Goal: Task Accomplishment & Management: Use online tool/utility

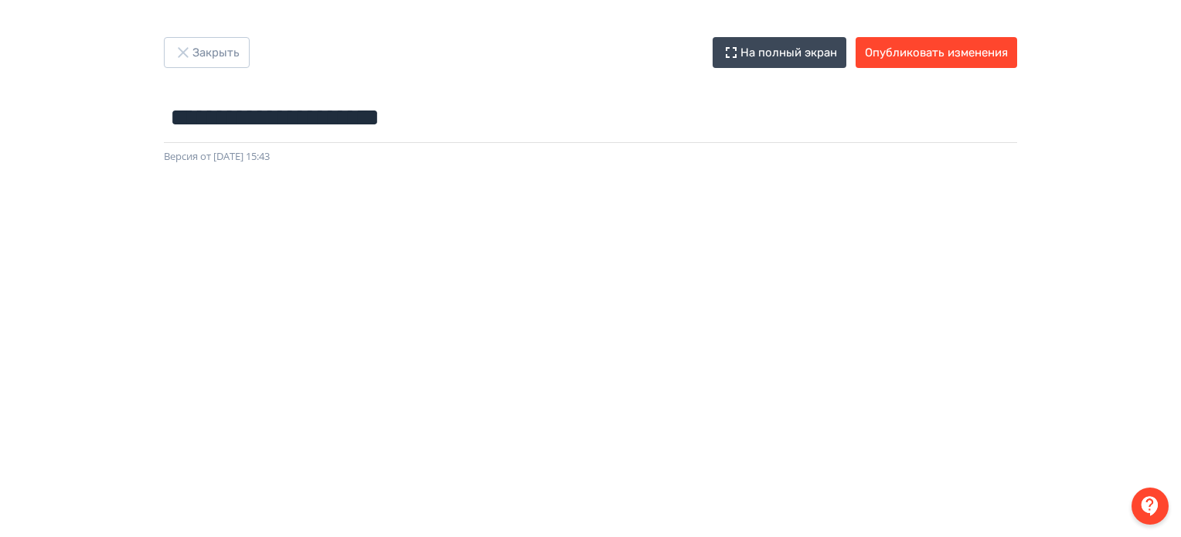
drag, startPoint x: 0, startPoint y: 0, endPoint x: 220, endPoint y: 70, distance: 231.3
click at [220, 70] on div "**********" at bounding box center [591, 101] width 928 height 128
click at [216, 63] on button "Закрыть" at bounding box center [207, 52] width 86 height 31
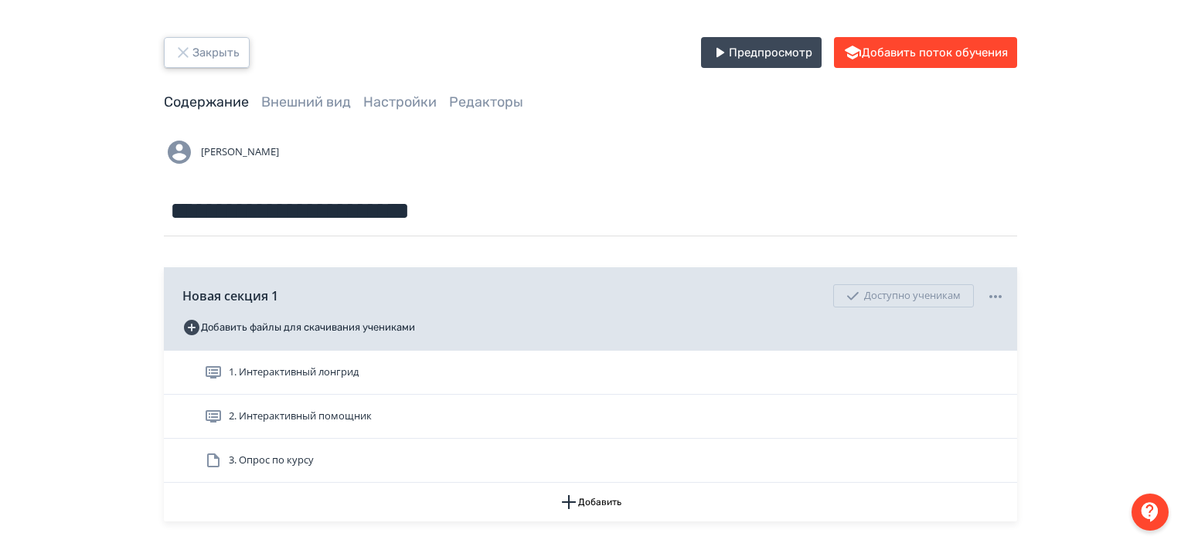
click at [216, 63] on button "Закрыть" at bounding box center [207, 52] width 86 height 31
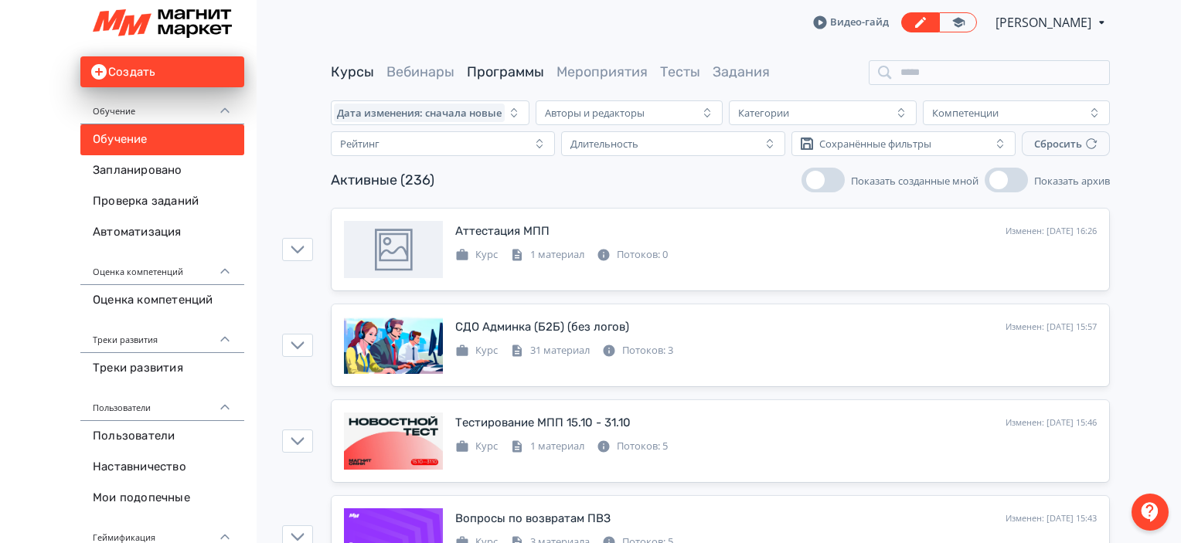
click at [510, 73] on link "Программы" at bounding box center [505, 71] width 77 height 17
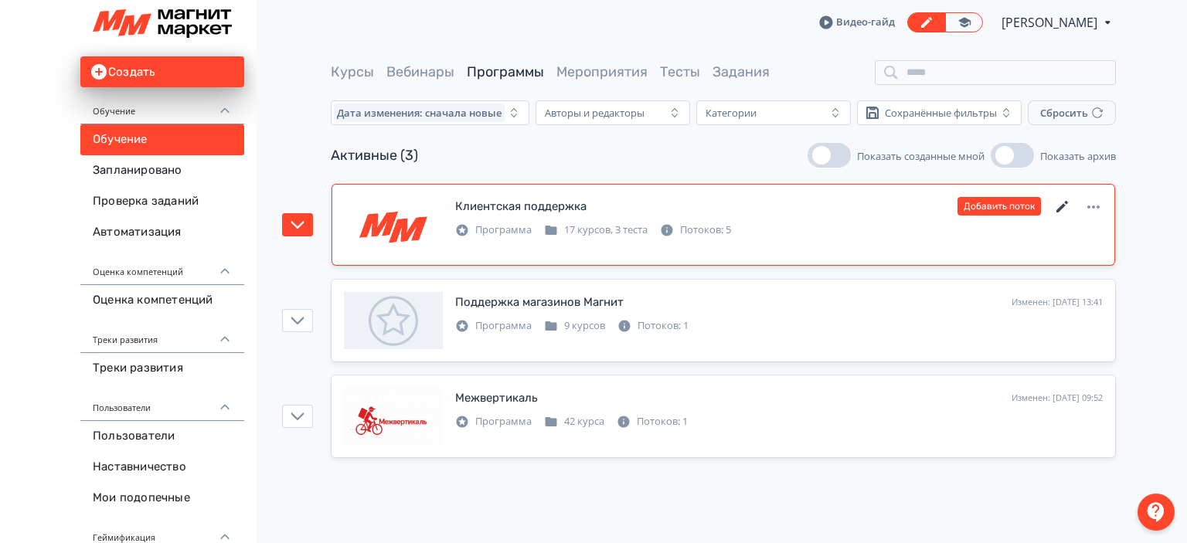
click at [1059, 204] on icon at bounding box center [1063, 207] width 19 height 19
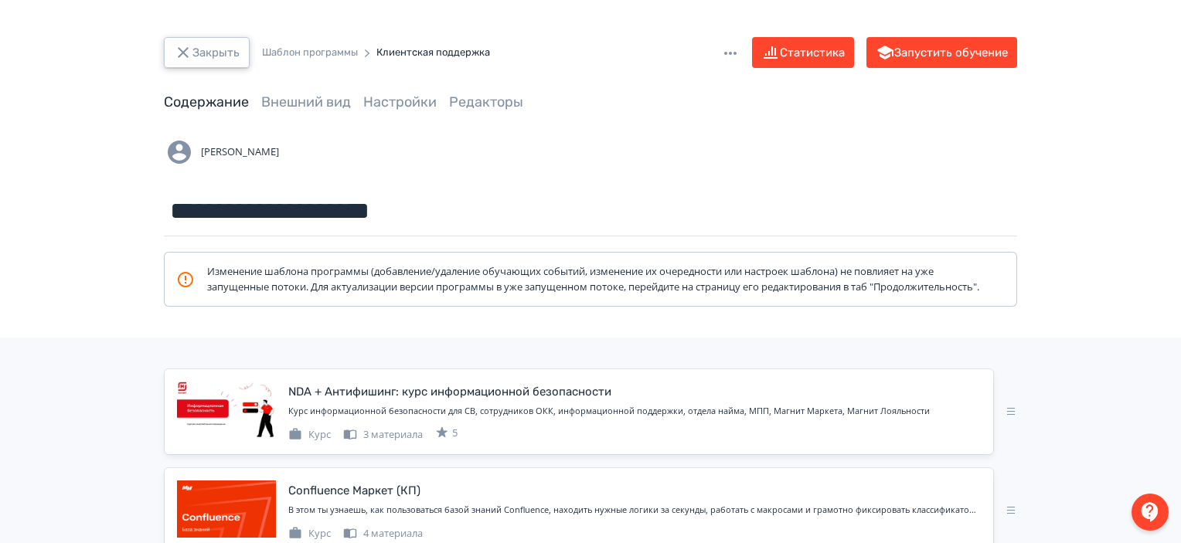
click at [233, 40] on button "Закрыть" at bounding box center [207, 52] width 86 height 31
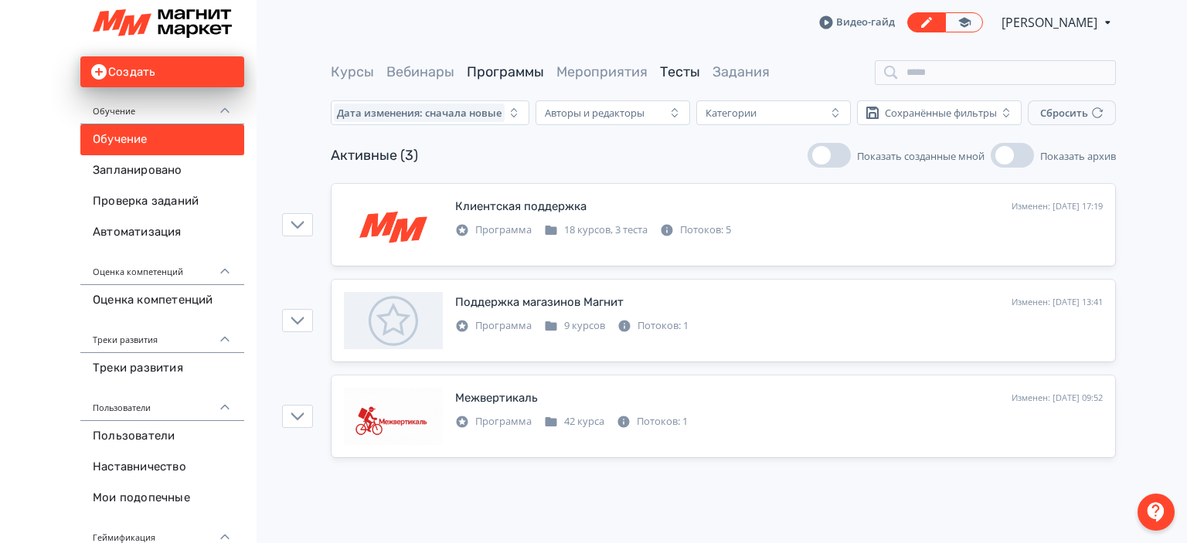
click at [666, 73] on link "Тесты" at bounding box center [680, 71] width 40 height 17
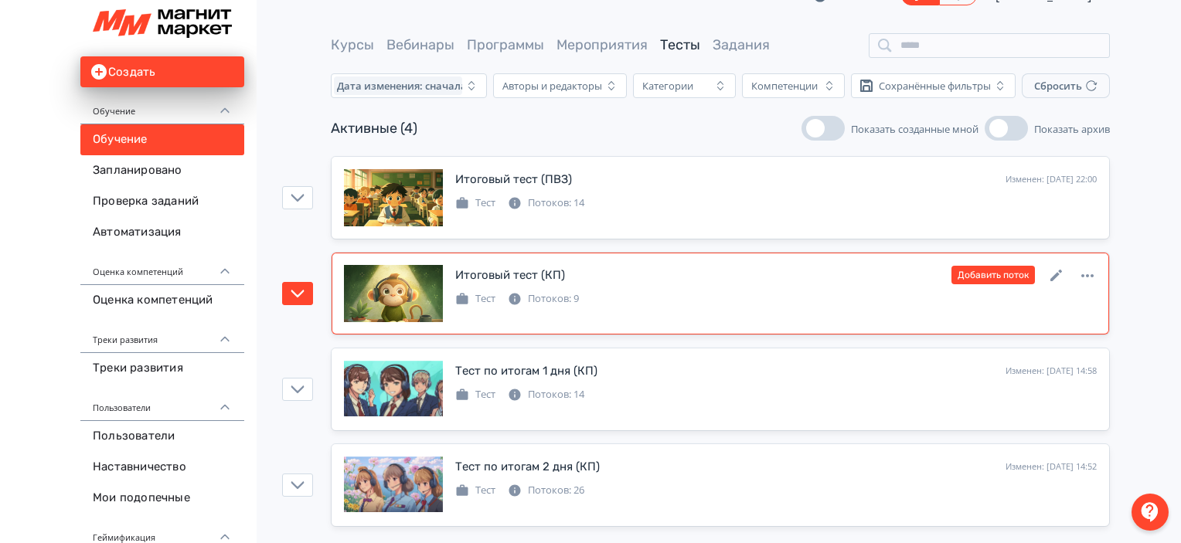
scroll to position [37, 0]
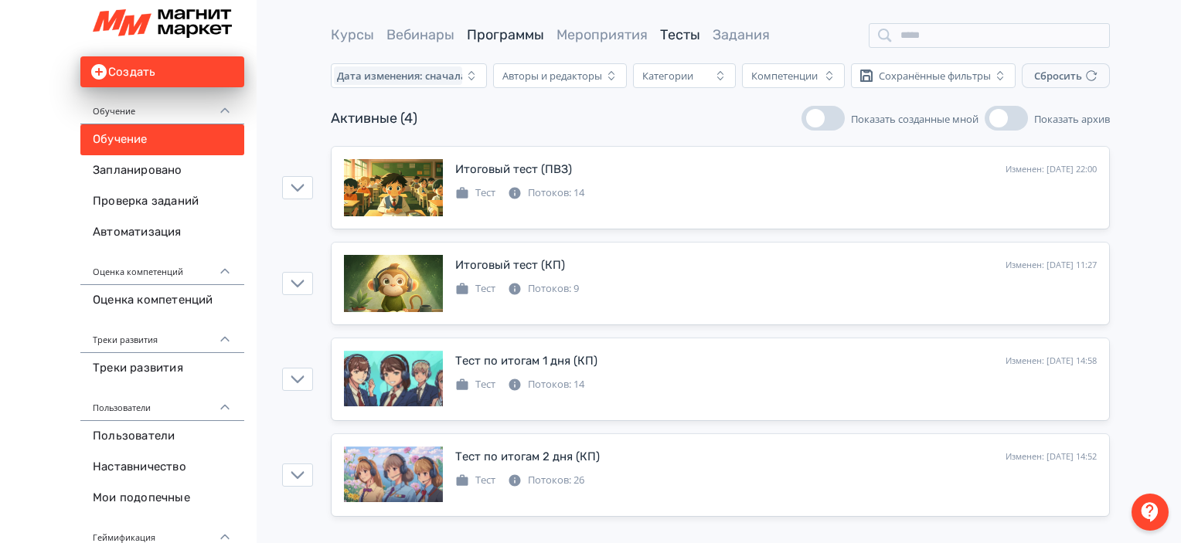
click at [475, 32] on link "Программы" at bounding box center [505, 34] width 77 height 17
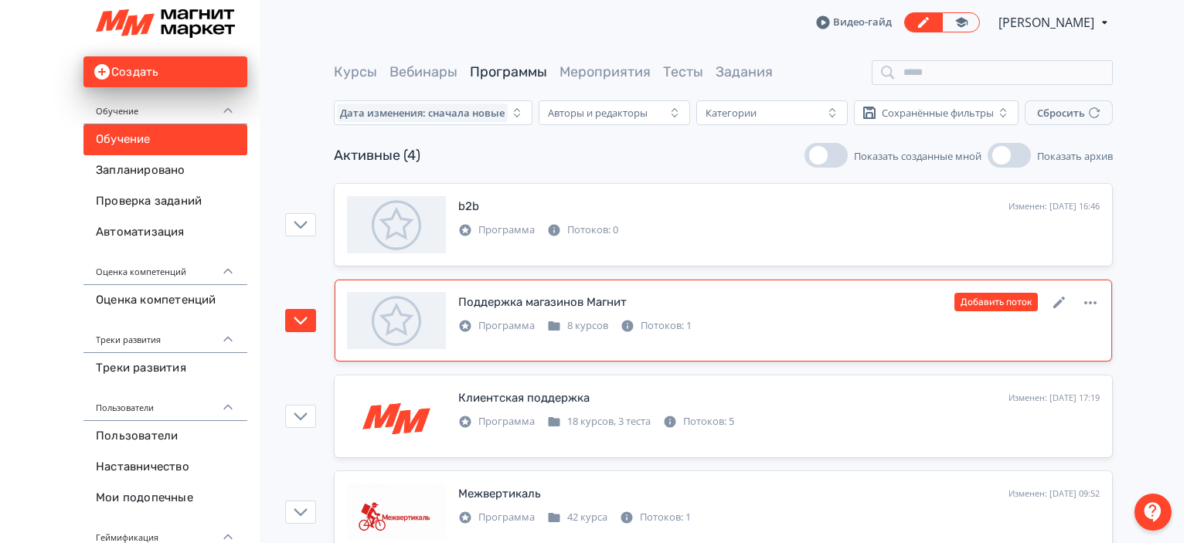
scroll to position [37, 0]
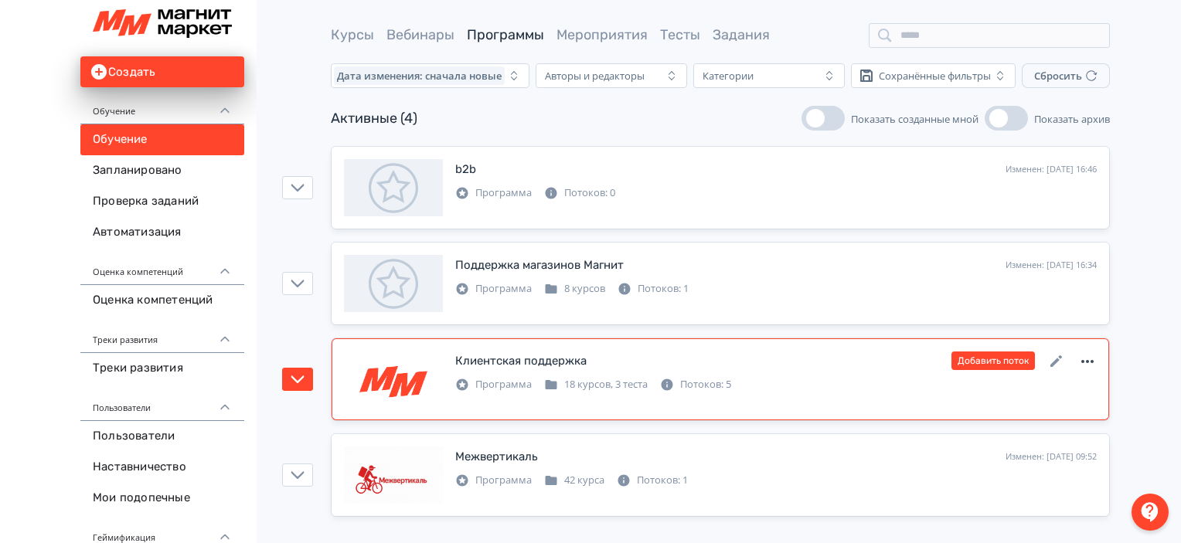
click at [1090, 360] on icon at bounding box center [1087, 362] width 19 height 19
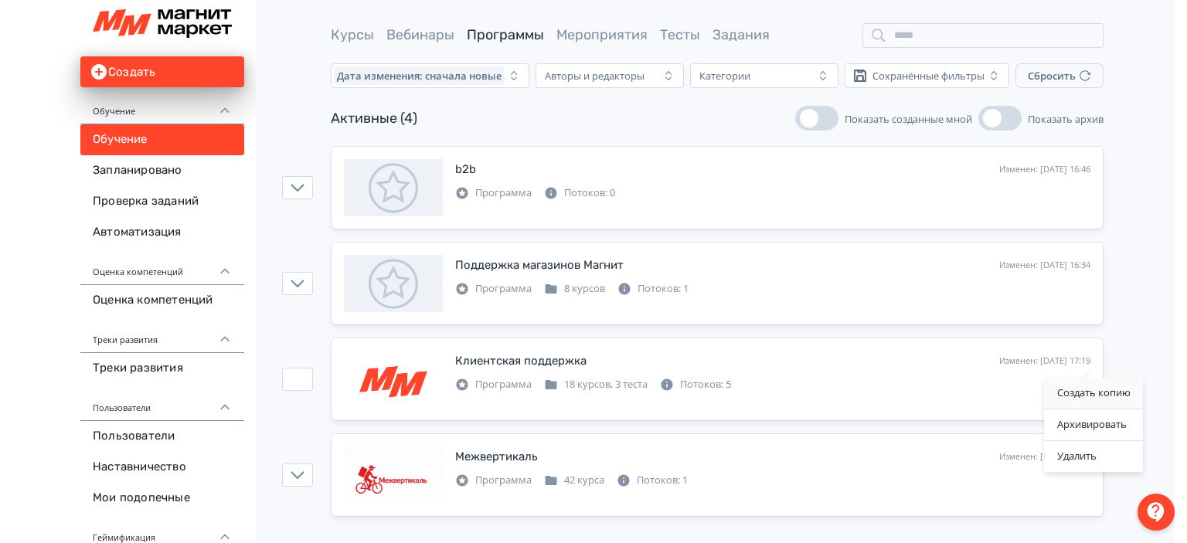
click at [1106, 390] on div "Создать копию" at bounding box center [1094, 393] width 98 height 31
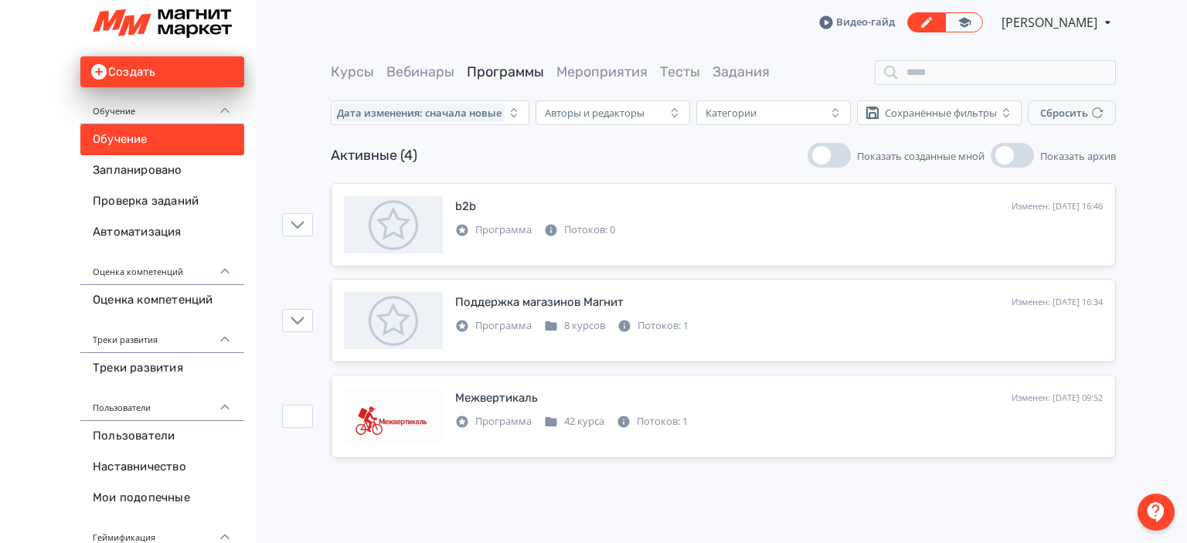
scroll to position [0, 0]
